Goal: Check status: Check status

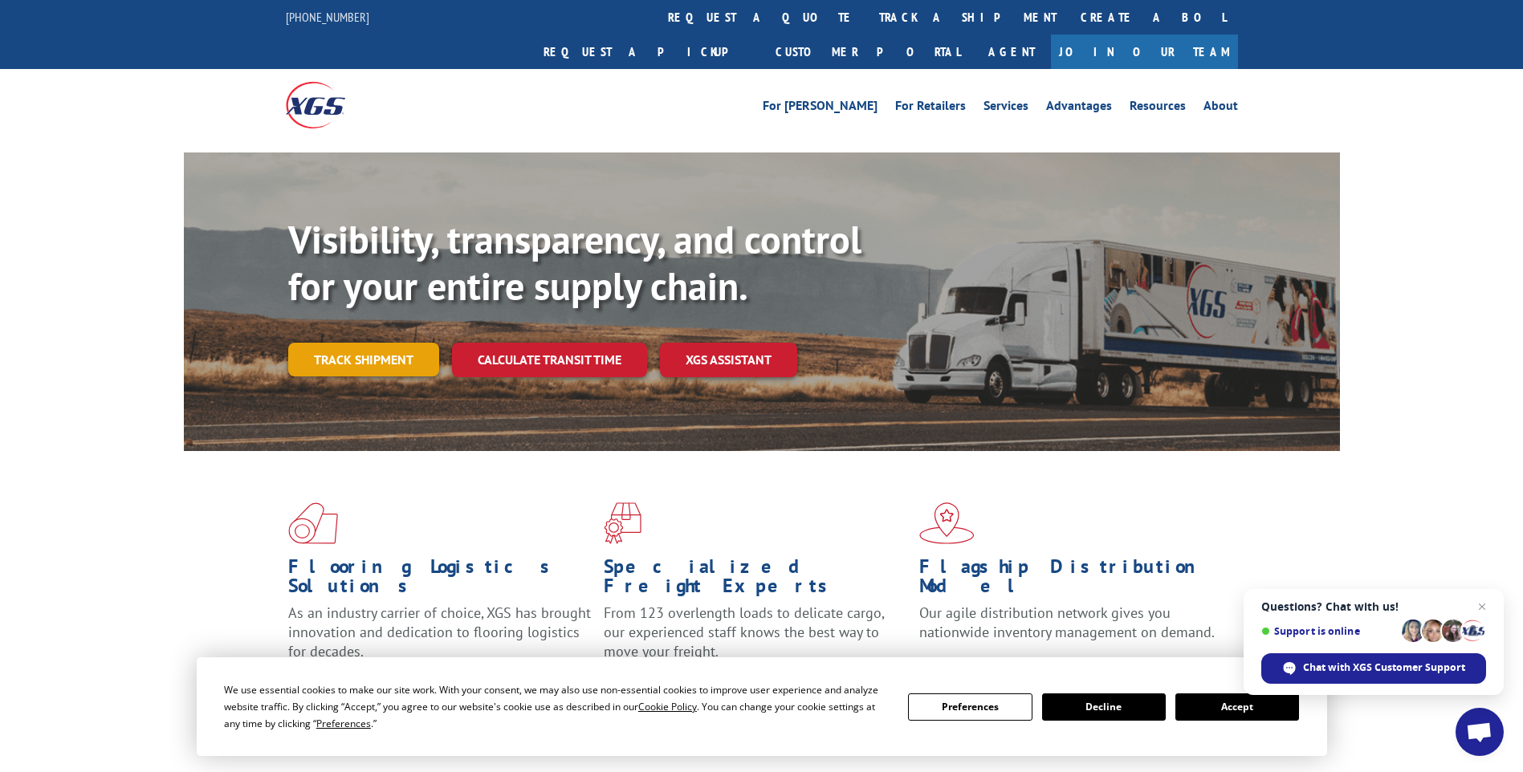
click at [369, 343] on link "Track shipment" at bounding box center [363, 360] width 151 height 34
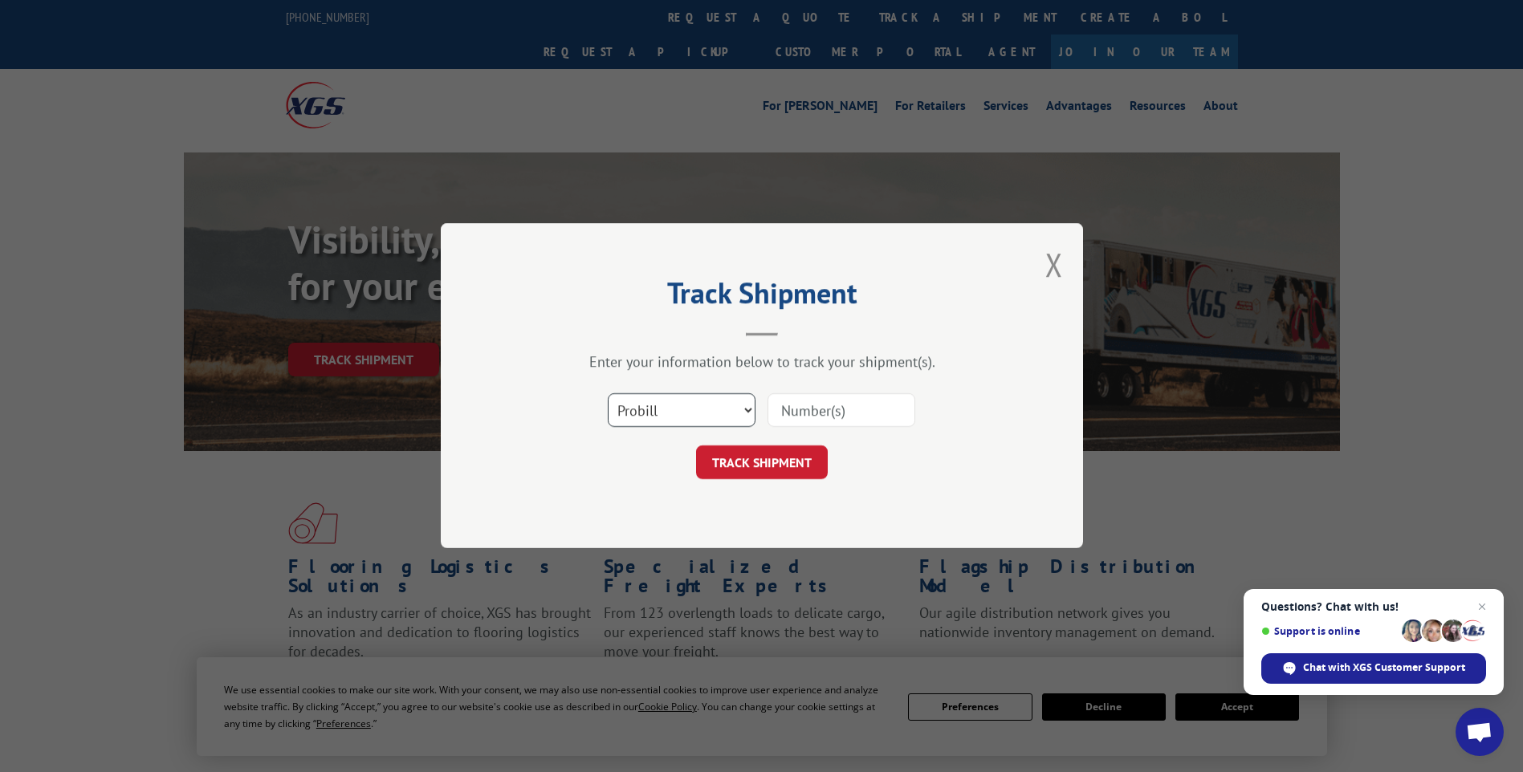
click at [751, 412] on select "Select category... Probill BOL PO" at bounding box center [682, 411] width 148 height 34
select select "bol"
click at [608, 394] on select "Select category... Probill BOL PO" at bounding box center [682, 411] width 148 height 34
click at [798, 413] on input at bounding box center [841, 411] width 148 height 34
type input "17535541"
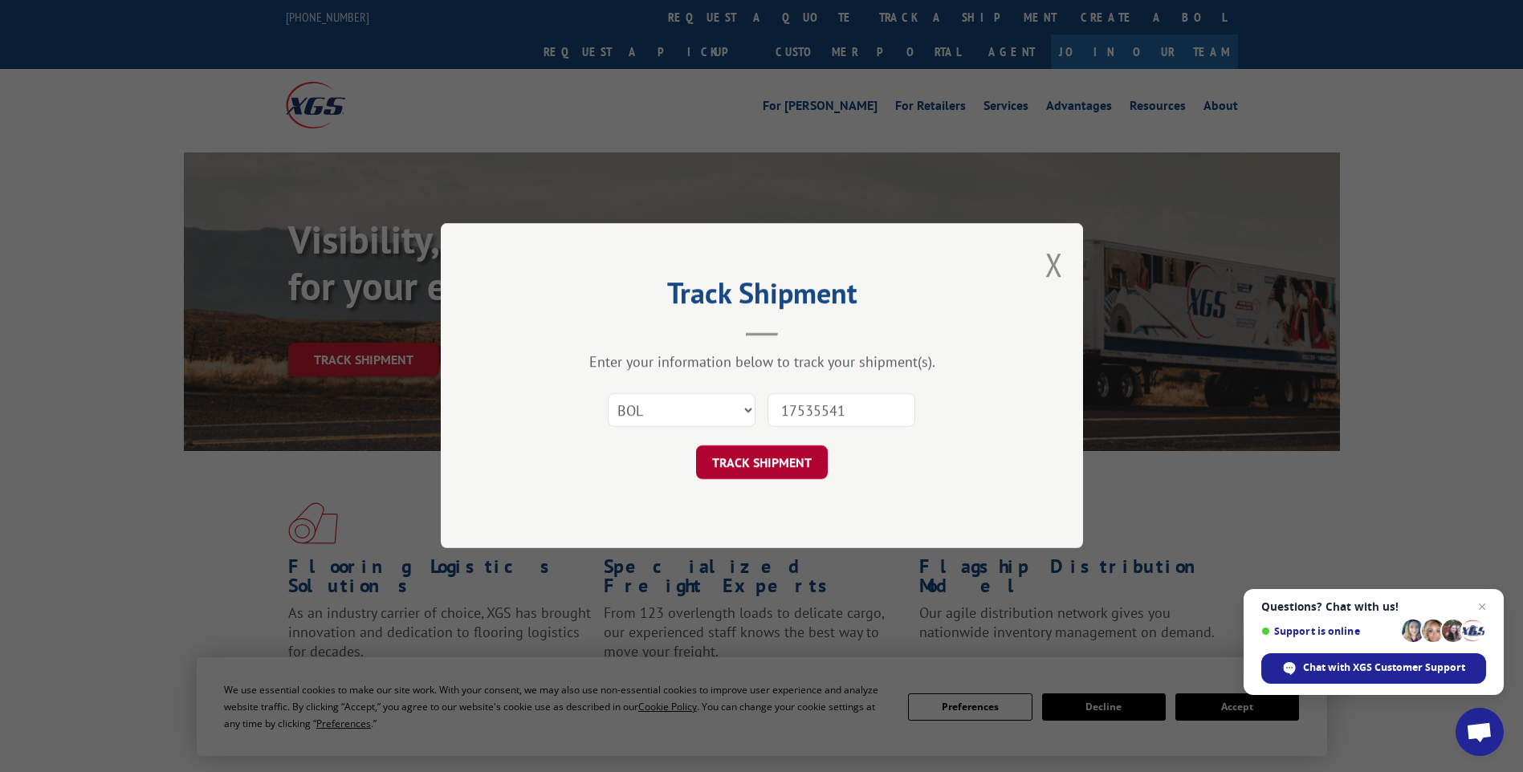
click at [775, 459] on button "TRACK SHIPMENT" at bounding box center [762, 463] width 132 height 34
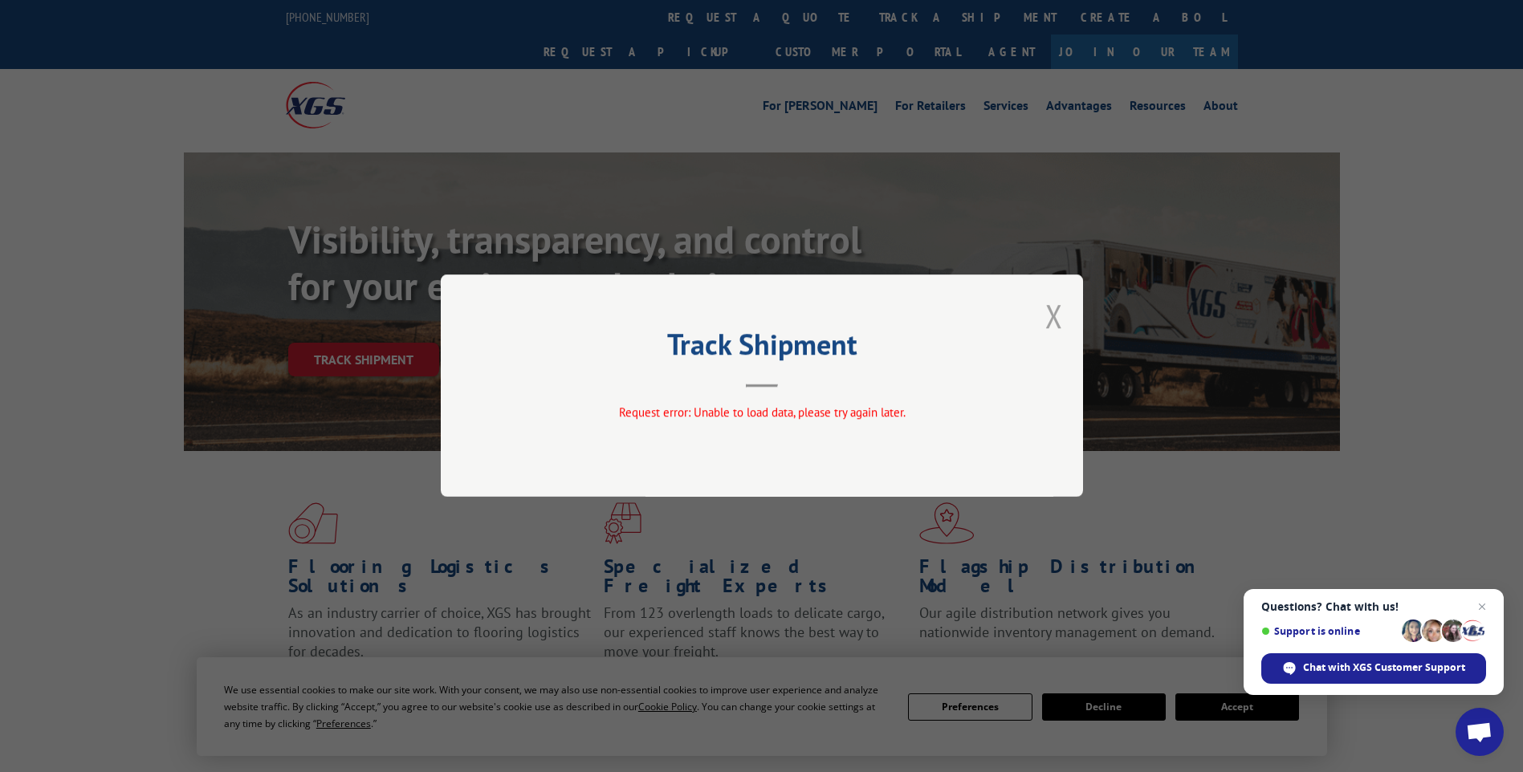
click at [1048, 319] on button "Close modal" at bounding box center [1054, 316] width 18 height 43
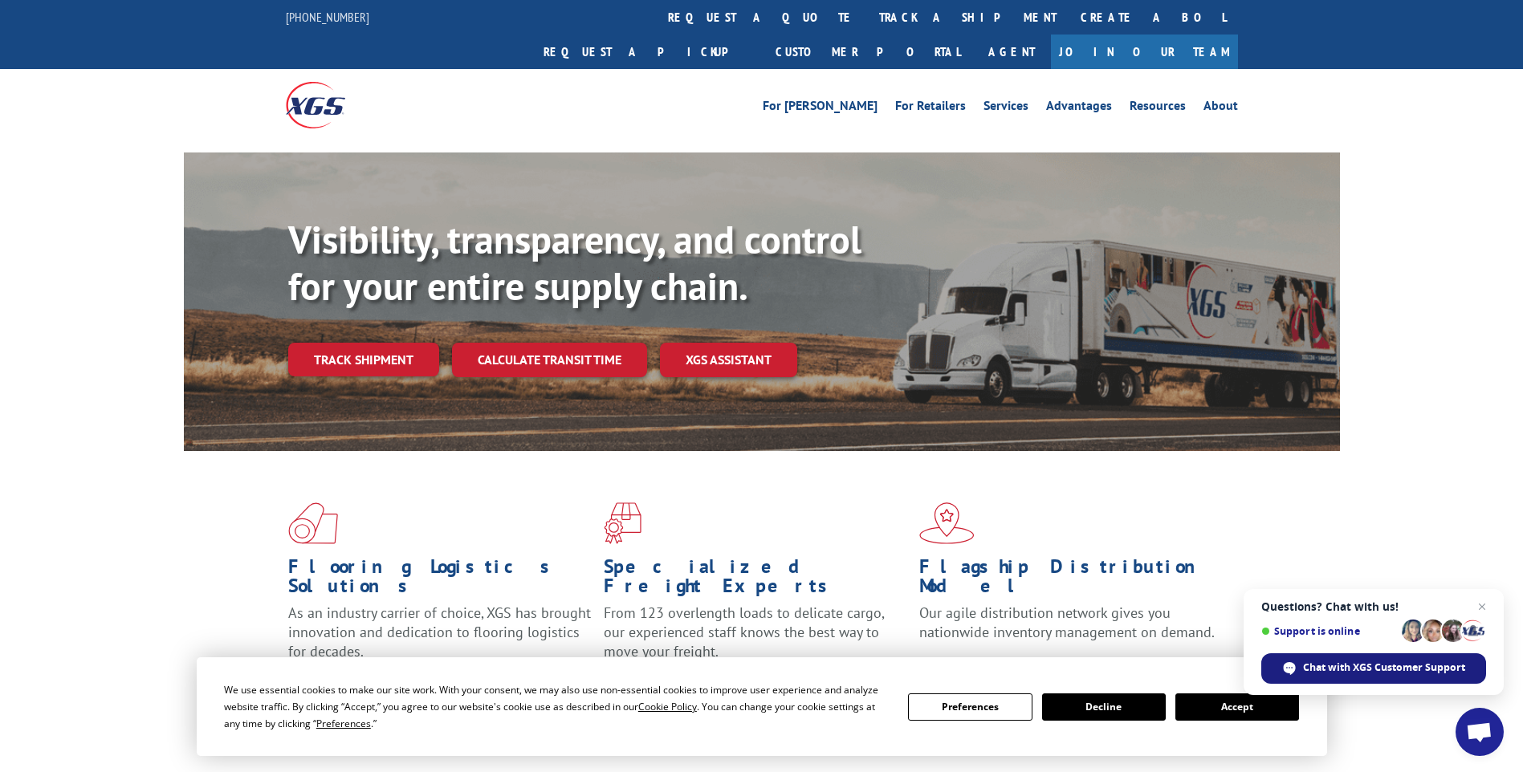
click at [1325, 665] on span "Chat with XGS Customer Support" at bounding box center [1384, 668] width 162 height 14
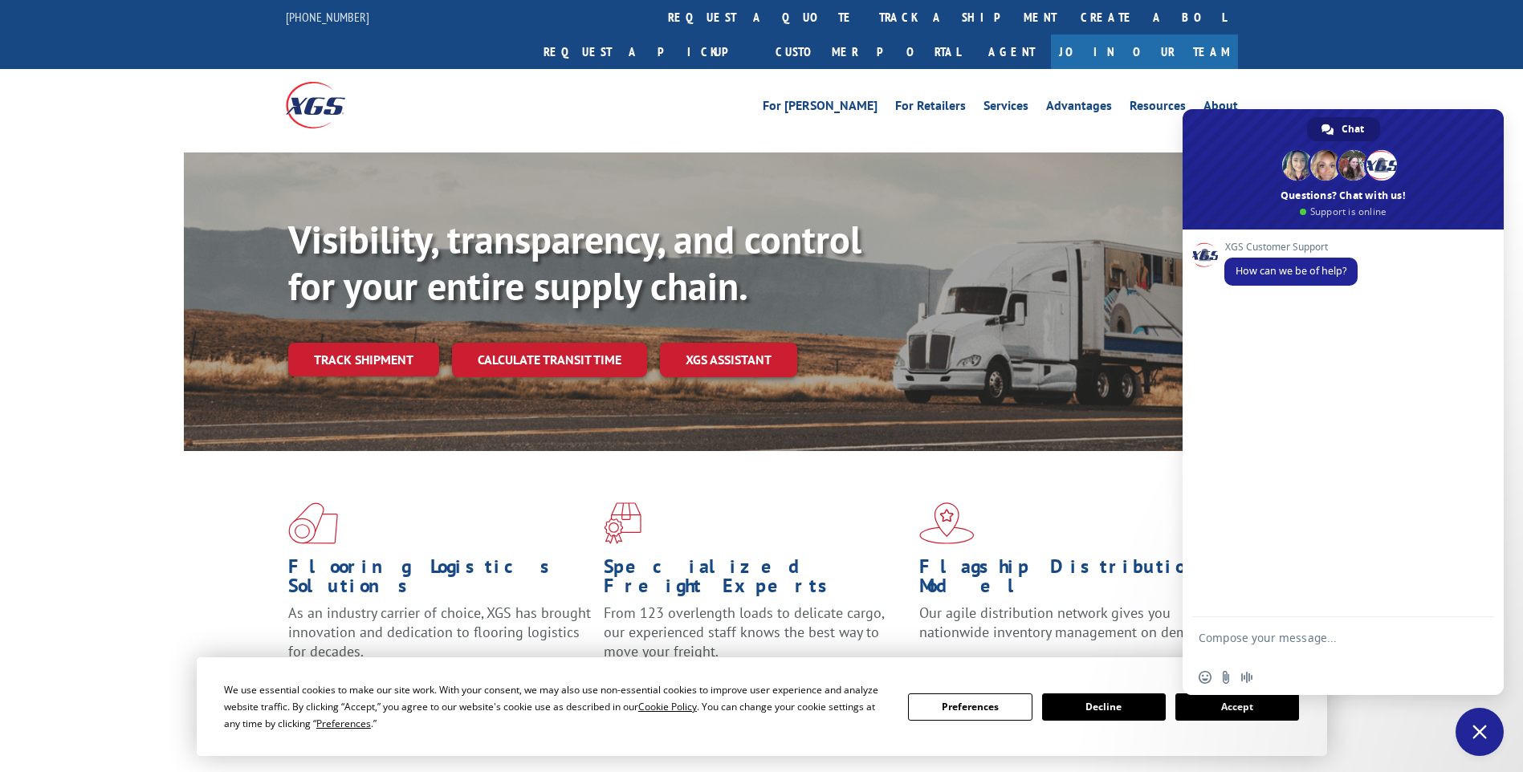
click at [1224, 637] on textarea "Compose your message..." at bounding box center [1326, 645] width 254 height 29
click at [1423, 637] on textarea "Need an Update on a Shipment. BOL#" at bounding box center [1326, 640] width 254 height 14
type textarea "Need an Update on a Shipment. BOL#17535541. Shipped 9/9"
click at [1476, 644] on span "Send" at bounding box center [1475, 638] width 26 height 26
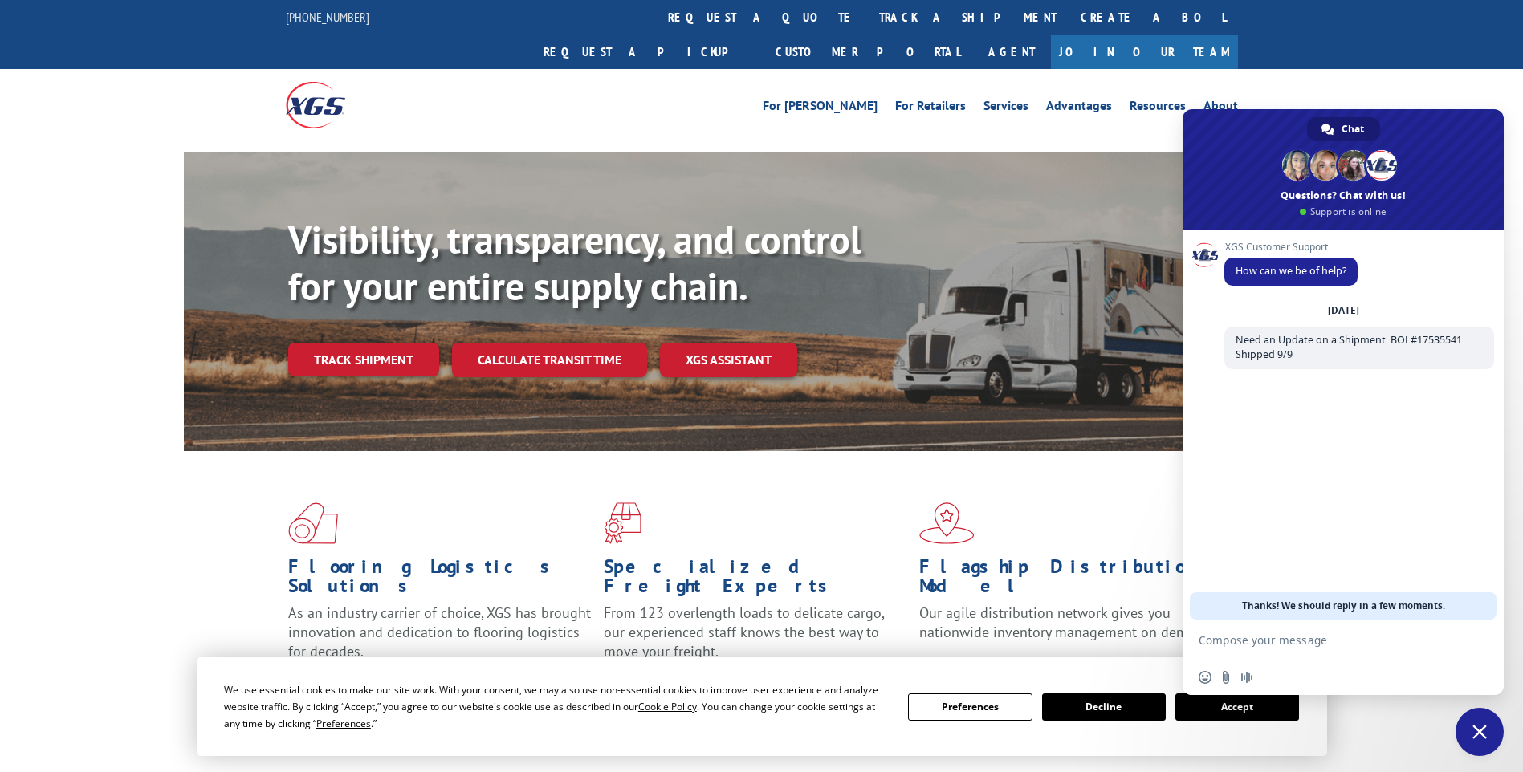
click at [1129, 710] on button "Decline" at bounding box center [1104, 707] width 124 height 27
